Goal: Navigation & Orientation: Find specific page/section

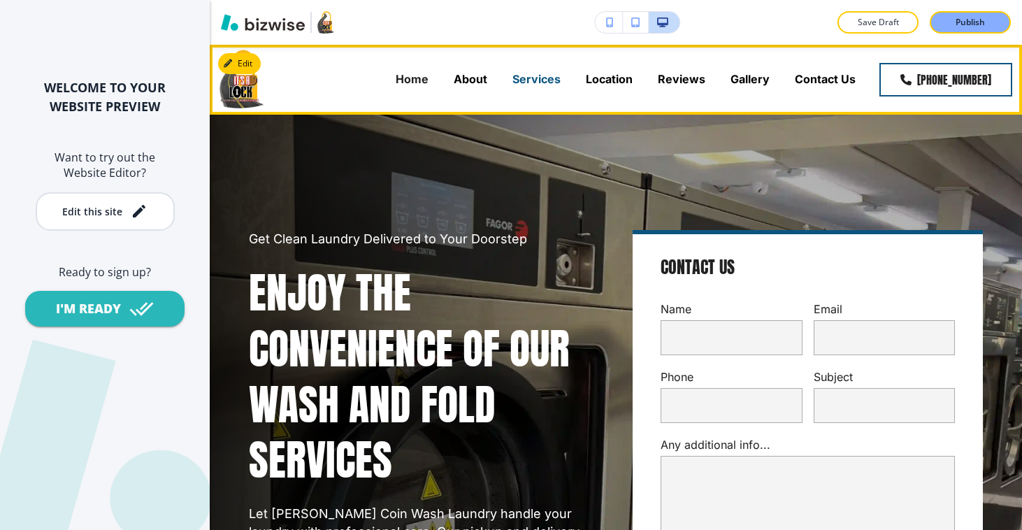
click at [531, 75] on p "Services" at bounding box center [536, 79] width 48 height 16
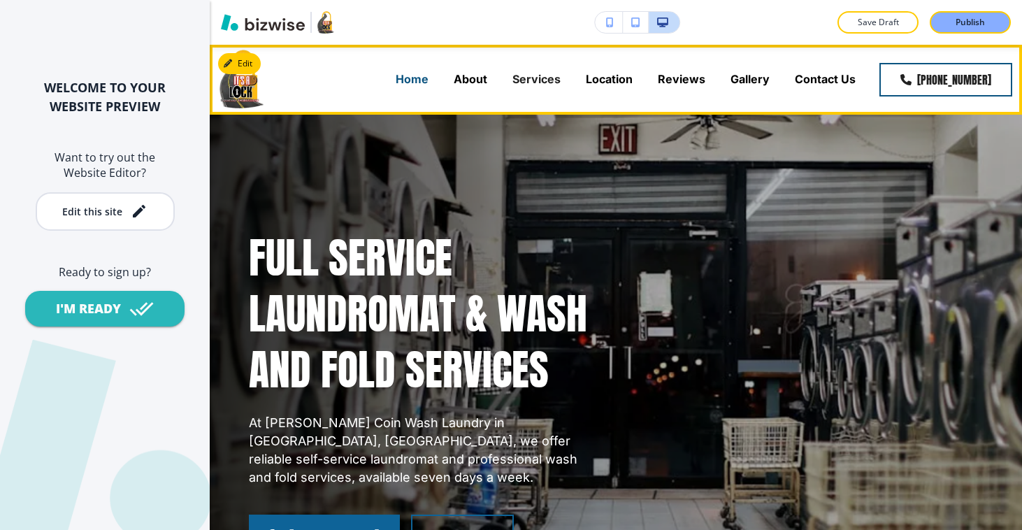
click at [401, 77] on p "Home" at bounding box center [412, 79] width 33 height 16
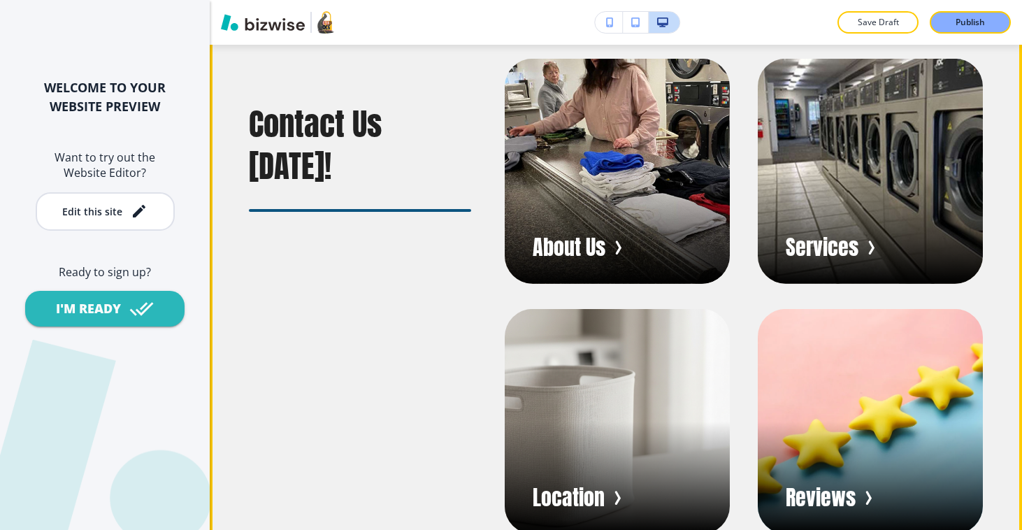
scroll to position [835, 0]
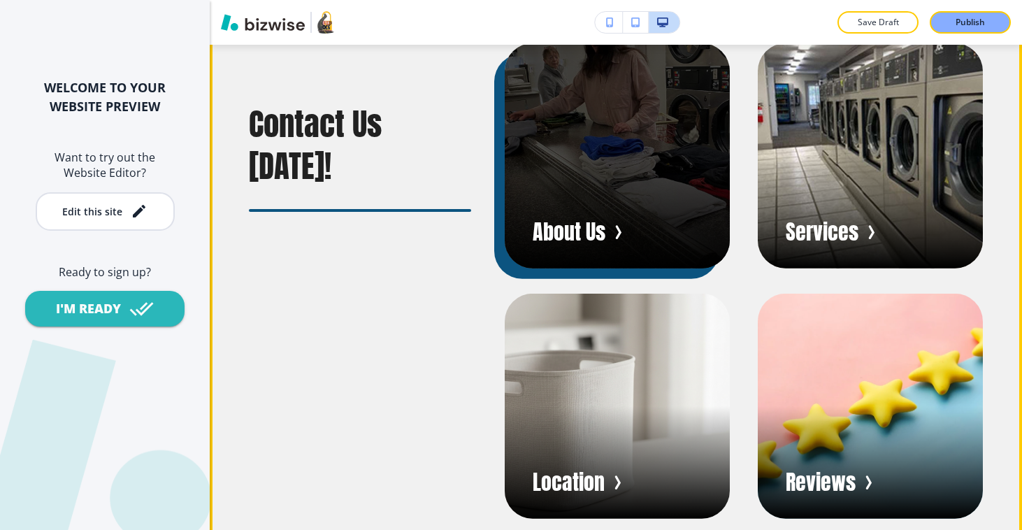
click at [614, 187] on div "button" at bounding box center [617, 155] width 225 height 225
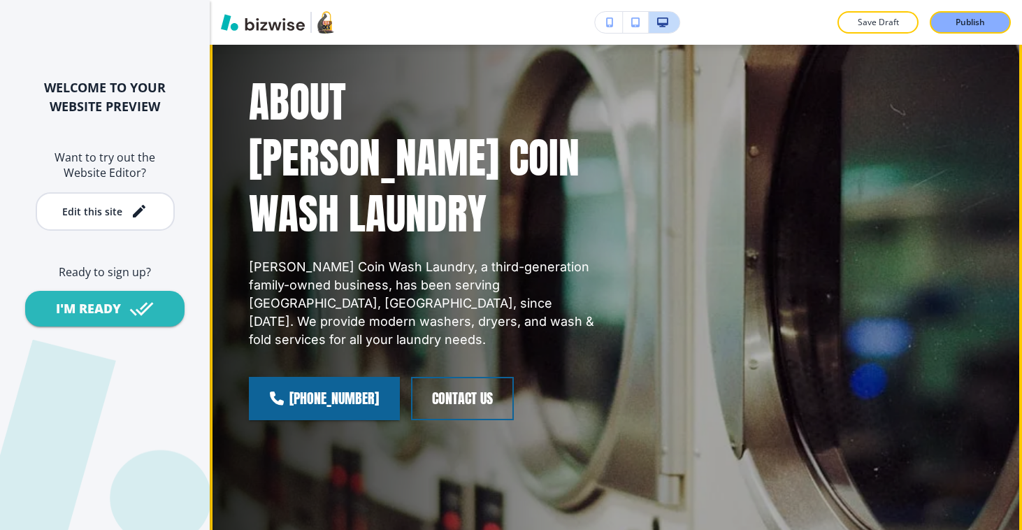
scroll to position [0, 0]
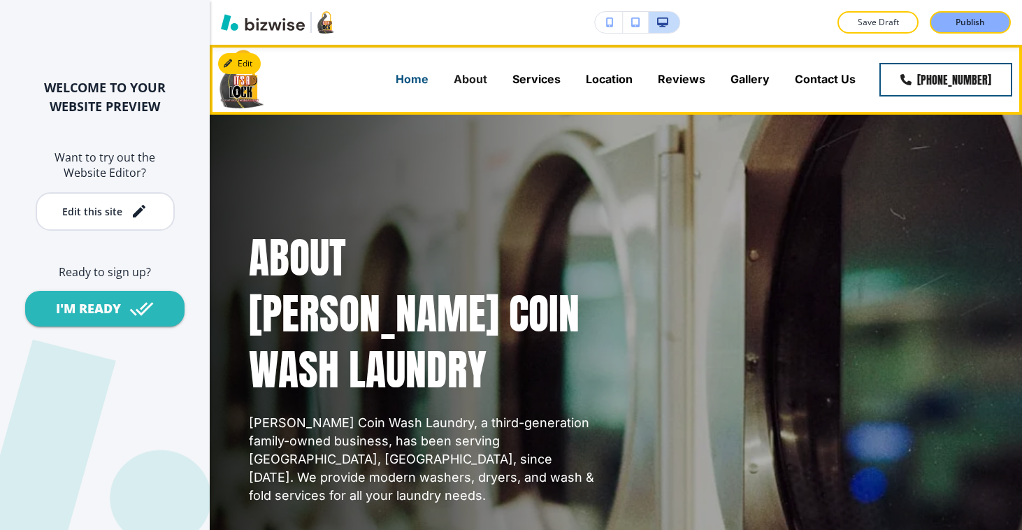
click at [415, 80] on p "Home" at bounding box center [412, 79] width 33 height 16
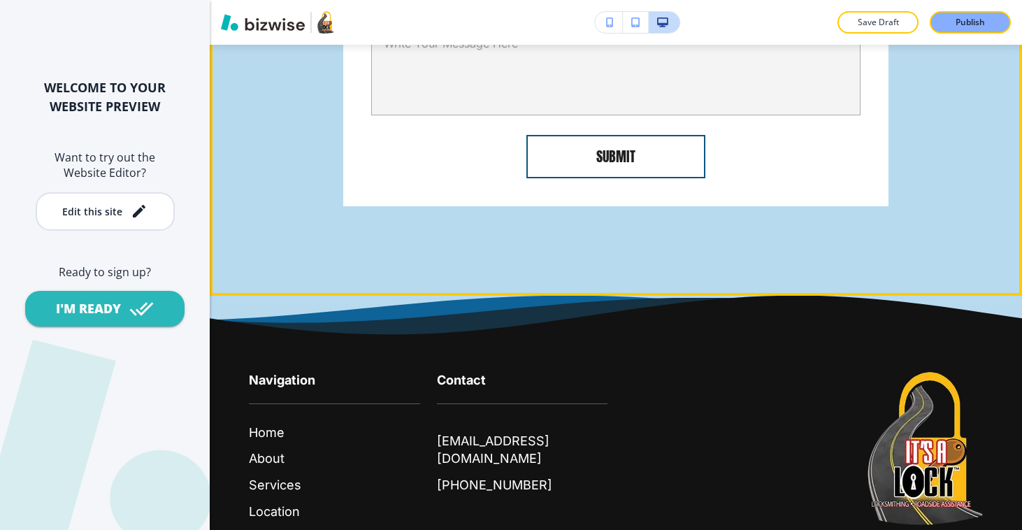
scroll to position [5751, 0]
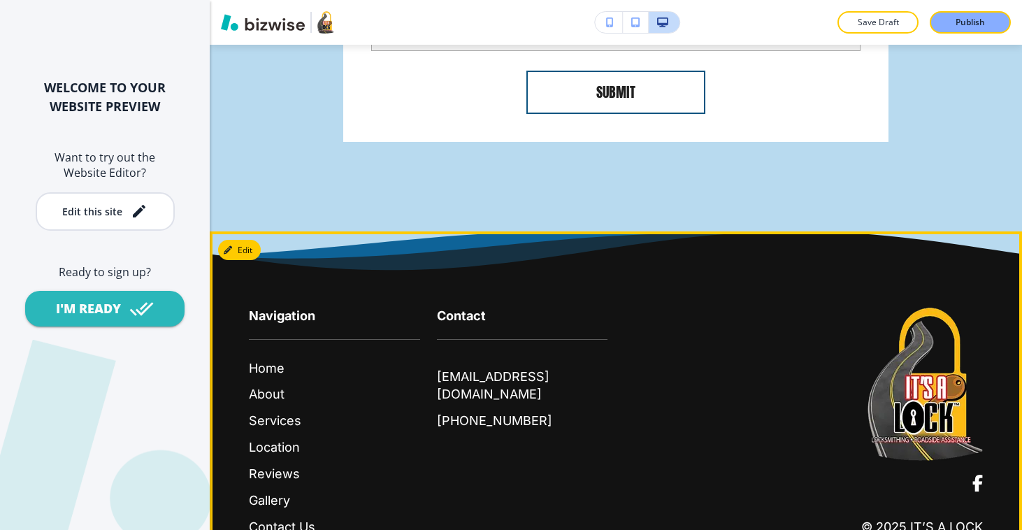
click at [972, 475] on span at bounding box center [977, 483] width 10 height 17
